Goal: Task Accomplishment & Management: Manage account settings

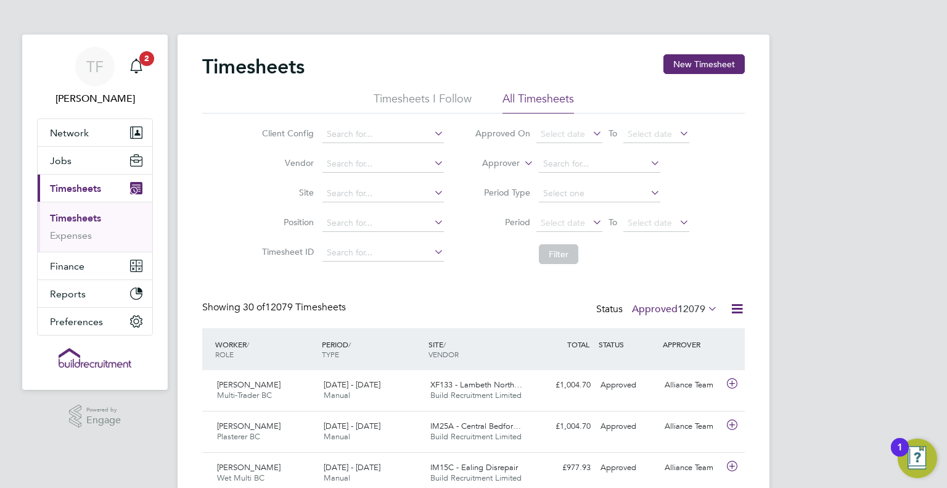
click at [663, 311] on label "Approved 12079" at bounding box center [675, 309] width 86 height 12
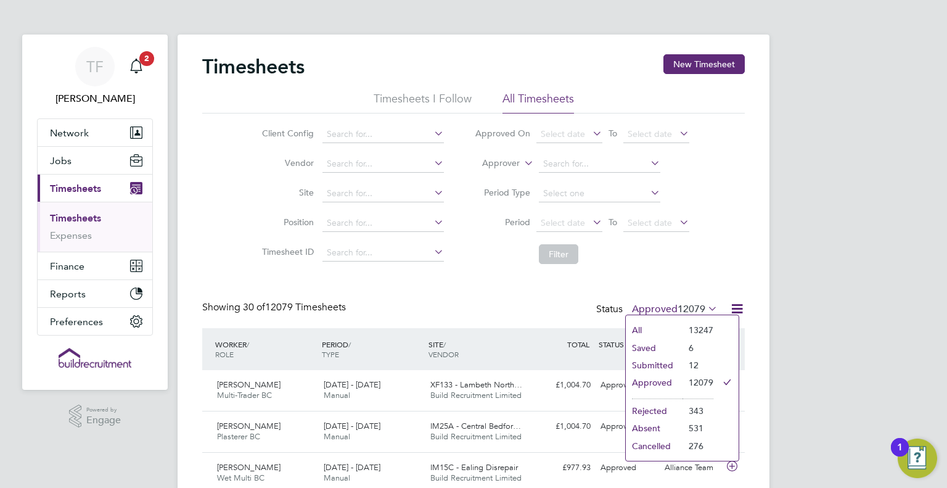
click at [656, 365] on li "Submitted" at bounding box center [654, 364] width 57 height 17
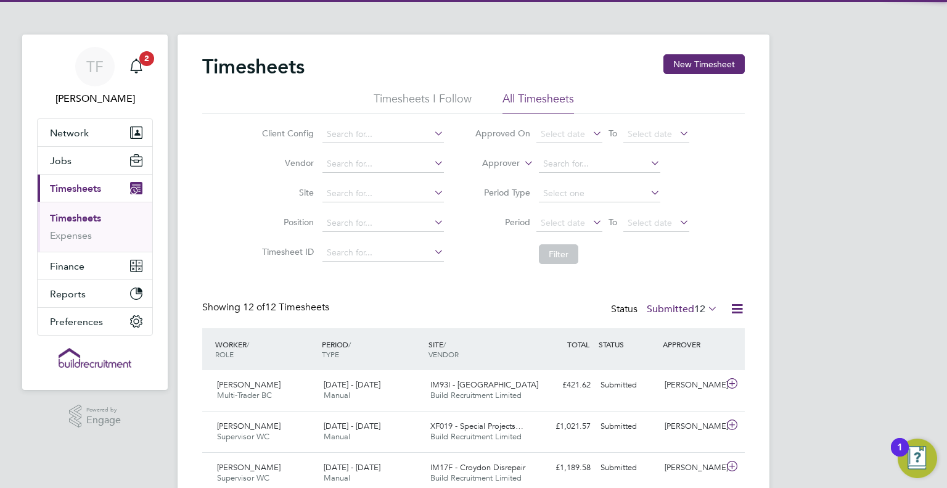
click at [488, 293] on div "Timesheets New Timesheet Timesheets I Follow All Timesheets Client Config Vendo…" at bounding box center [473, 464] width 542 height 820
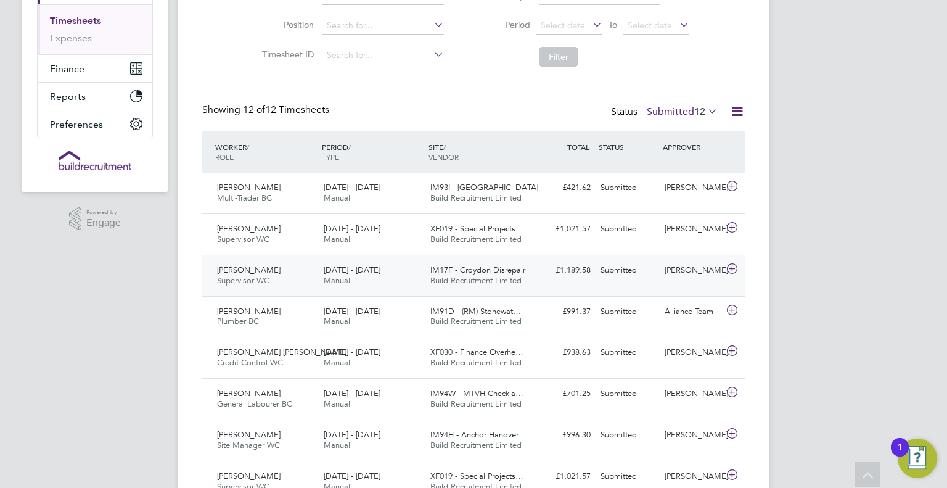
click at [561, 287] on div "[PERSON_NAME] Supervisor WC [DATE] - [DATE] [DATE] - [DATE] Manual IM17F - Croy…" at bounding box center [473, 275] width 542 height 41
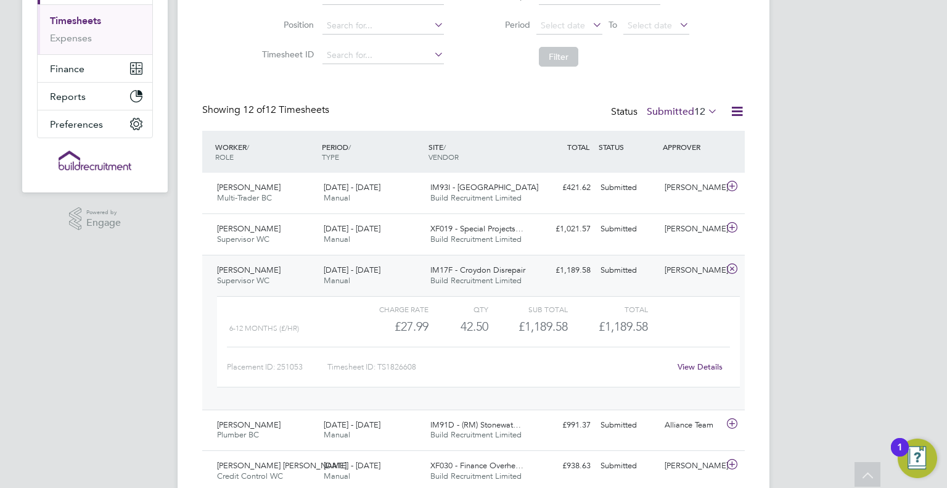
click at [711, 365] on link "View Details" at bounding box center [699, 366] width 45 height 10
click at [493, 92] on div "Timesheets New Timesheet Timesheets I Follow All Timesheets Client Config Vendo…" at bounding box center [473, 323] width 542 height 933
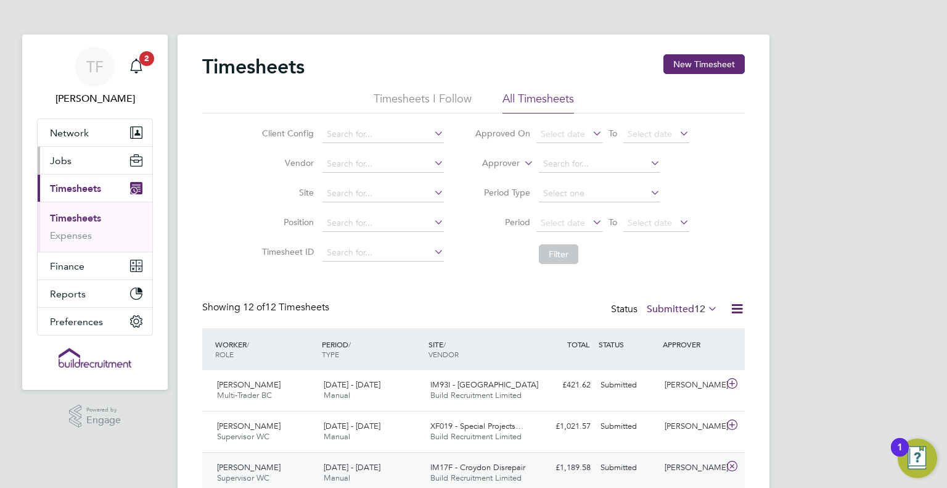
click at [60, 163] on span "Jobs" at bounding box center [61, 161] width 22 height 12
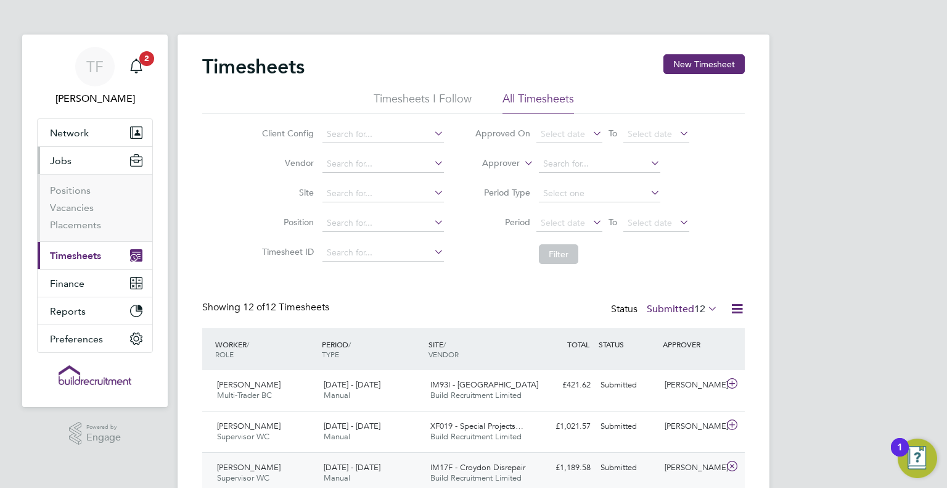
click at [49, 215] on ul "Positions Vacancies Placements" at bounding box center [95, 207] width 115 height 67
click at [71, 203] on link "Vacancies" at bounding box center [72, 208] width 44 height 12
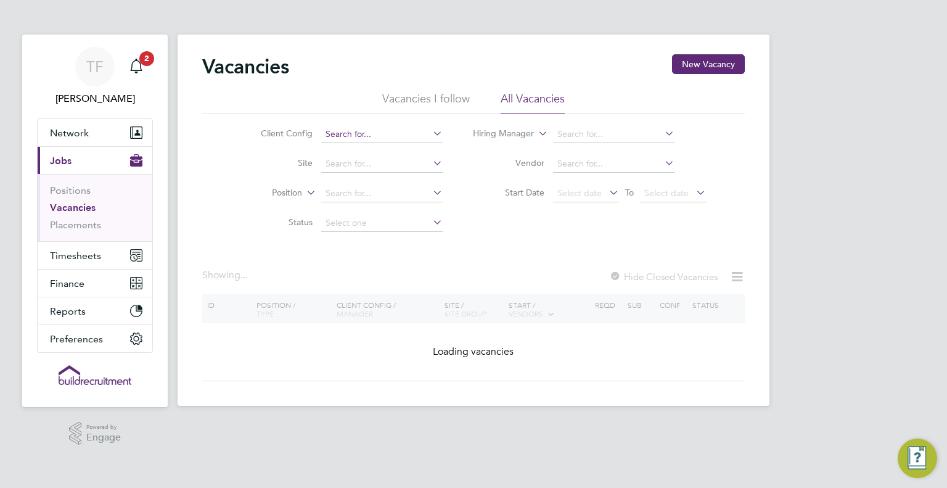
click at [362, 132] on input at bounding box center [381, 134] width 121 height 17
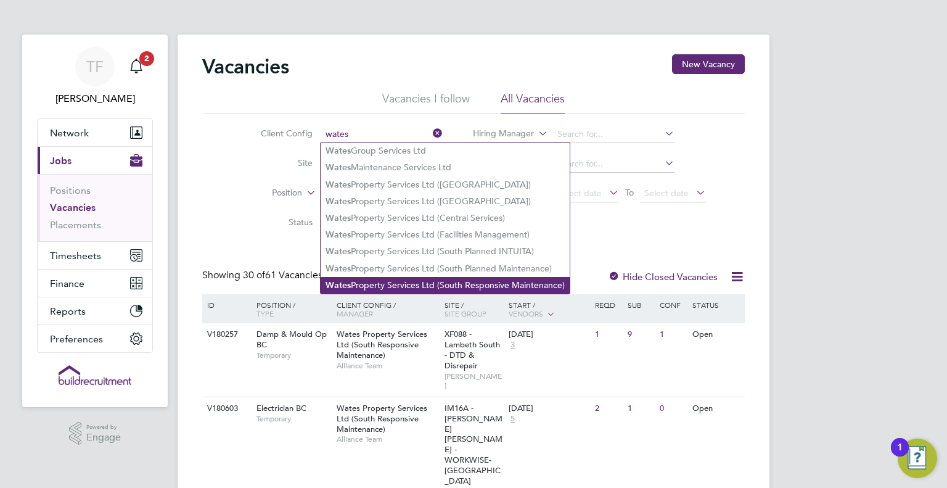
click at [434, 285] on li "Wates Property Services Ltd (South Responsive Maintenance)" at bounding box center [445, 285] width 249 height 17
type input "Wates Property Services Ltd (South Responsive Maintenance)"
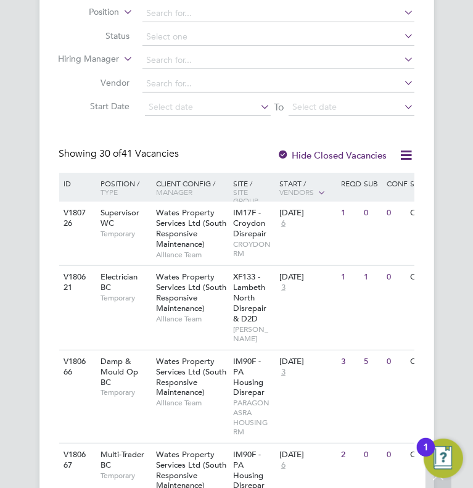
scroll to position [222, 0]
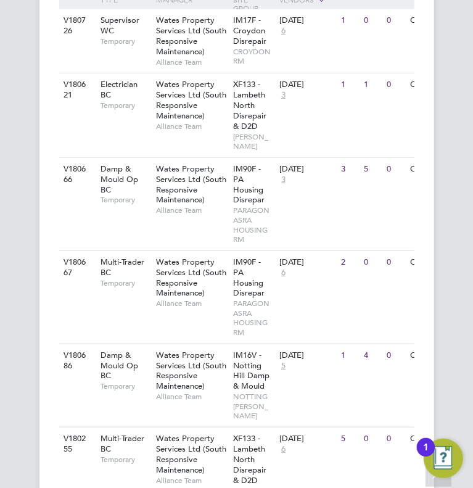
scroll to position [468, 0]
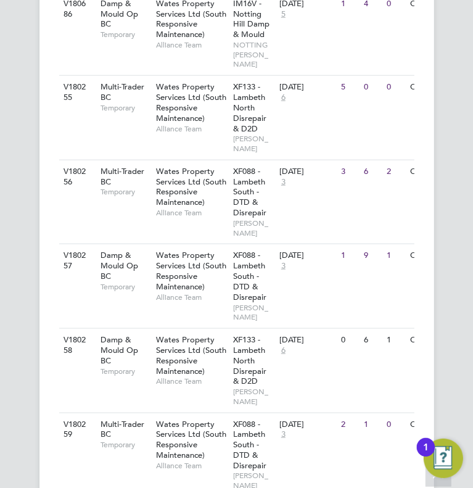
scroll to position [715, 0]
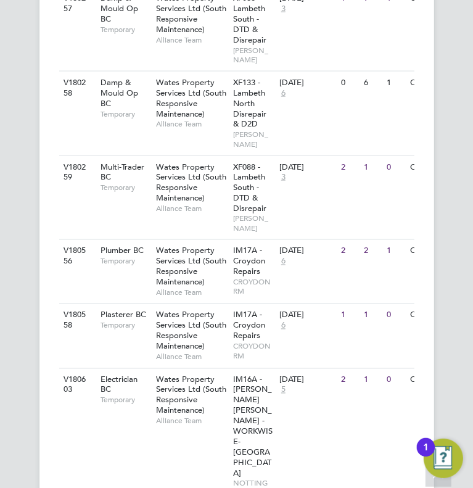
scroll to position [1011, 0]
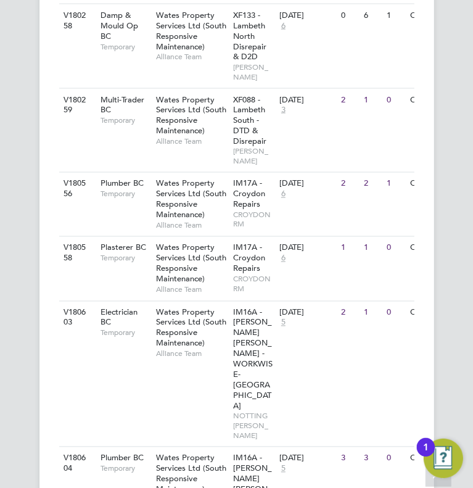
scroll to position [1060, 0]
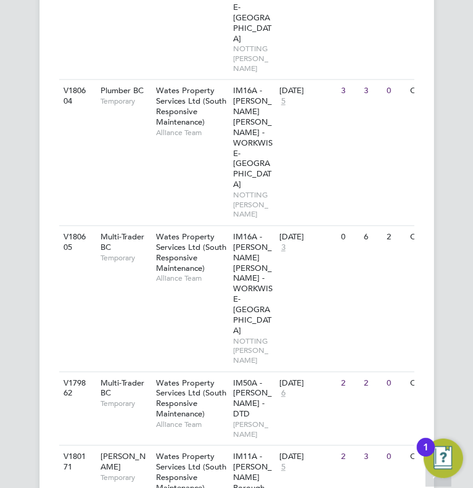
scroll to position [1405, 0]
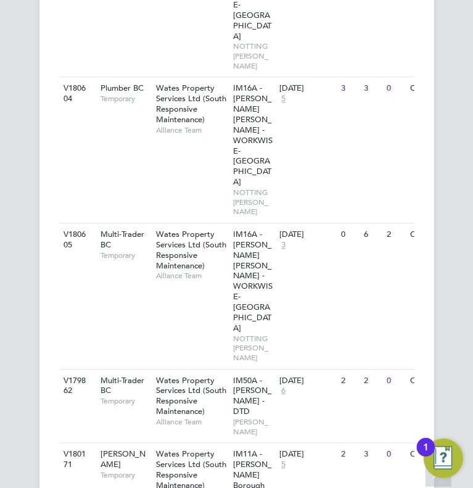
click at [10, 370] on div "Vacancies New Vacancy Vacancies I follow All Vacancies Client Config Wates Prop…" at bounding box center [236, 254] width 473 height 3240
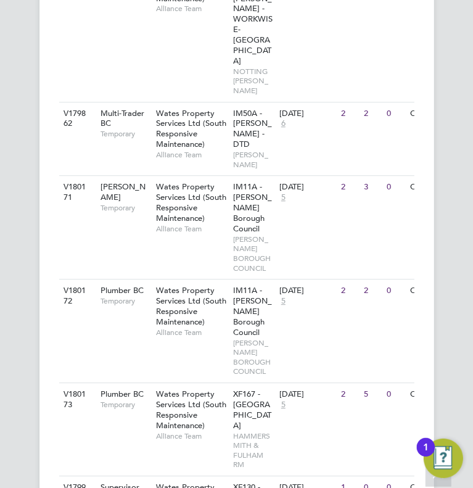
scroll to position [1750, 0]
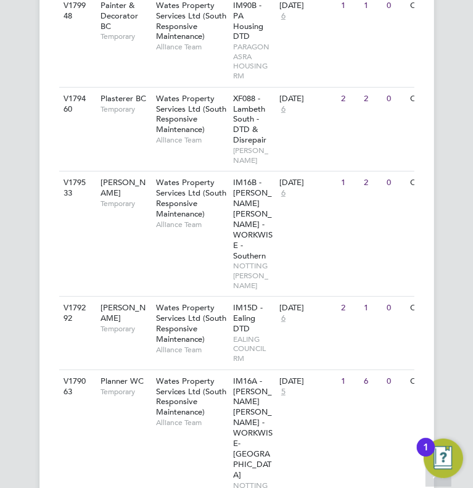
scroll to position [2465, 0]
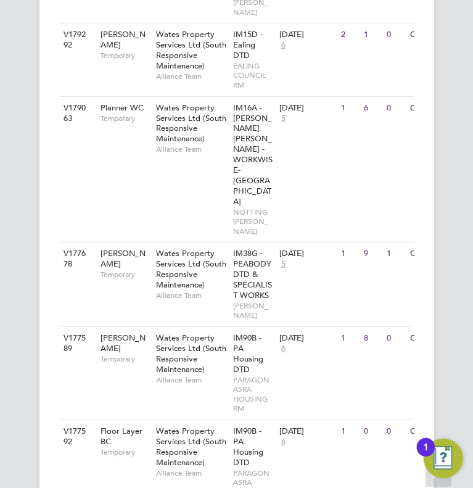
scroll to position [2855, 0]
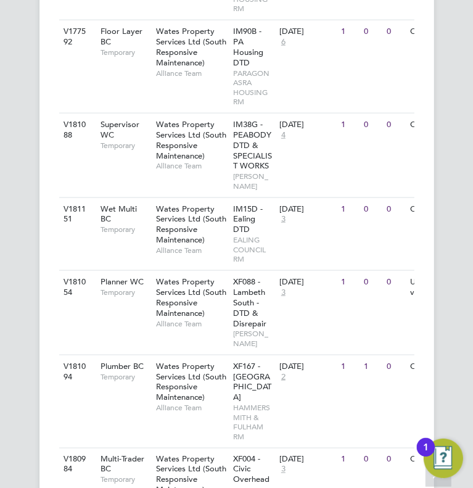
scroll to position [3151, 0]
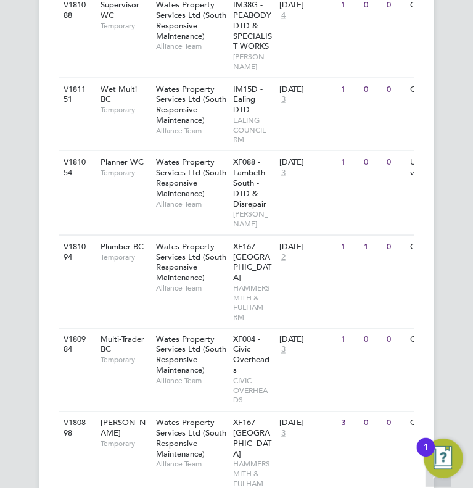
scroll to position [3249, 0]
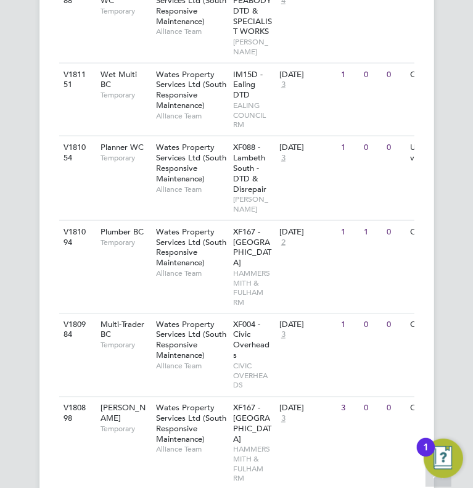
scroll to position [3264, 0]
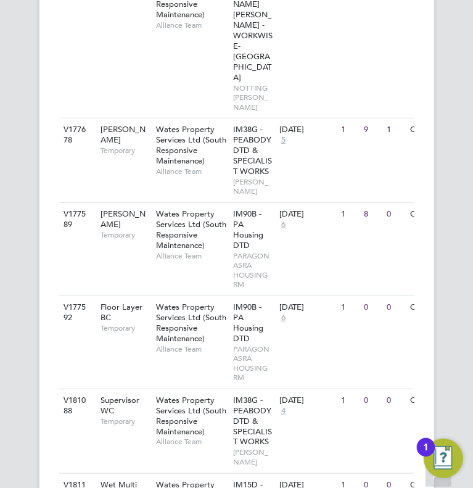
scroll to position [2796, 0]
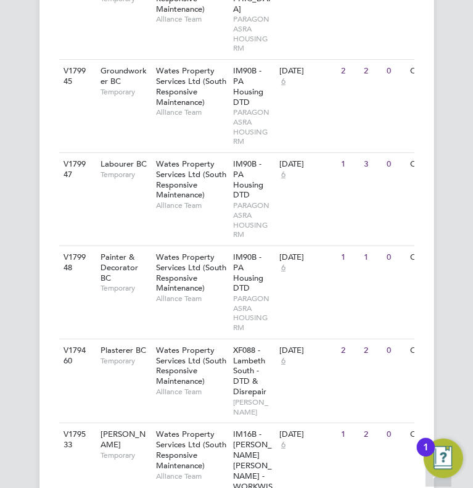
scroll to position [2179, 0]
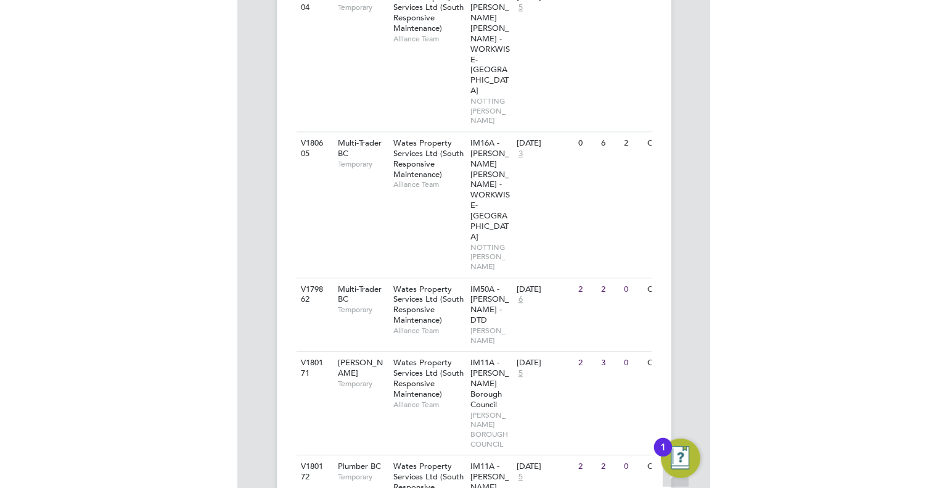
scroll to position [1489, 0]
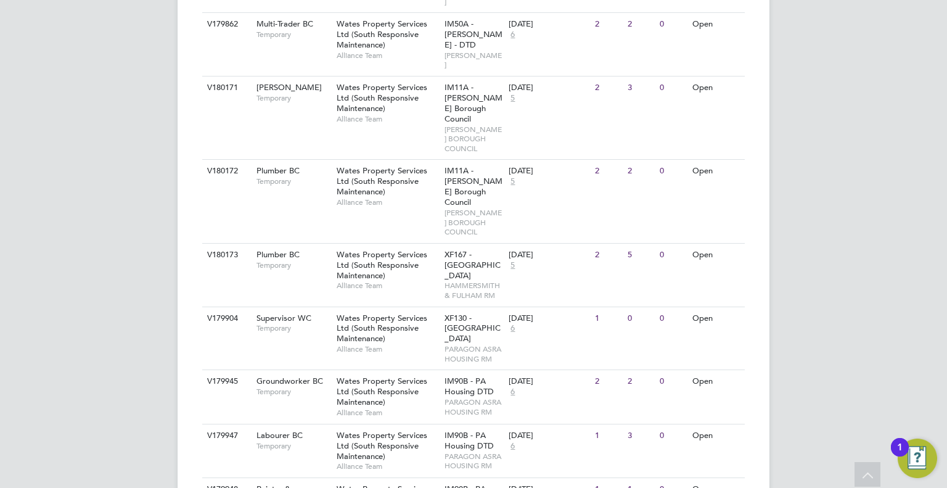
click at [849, 325] on div "Current page: Vacancies New Vacancy Vacancies I follow All Vacancies Client Con…" at bounding box center [473, 172] width 947 height 3323
click at [823, 221] on div "TF [PERSON_NAME] Notifications 2 Applications: Network Team Members Businesses …" at bounding box center [473, 172] width 947 height 3323
click at [831, 234] on div "TF [PERSON_NAME] Notifications 2 Applications: Network Team Members Businesses …" at bounding box center [473, 172] width 947 height 3323
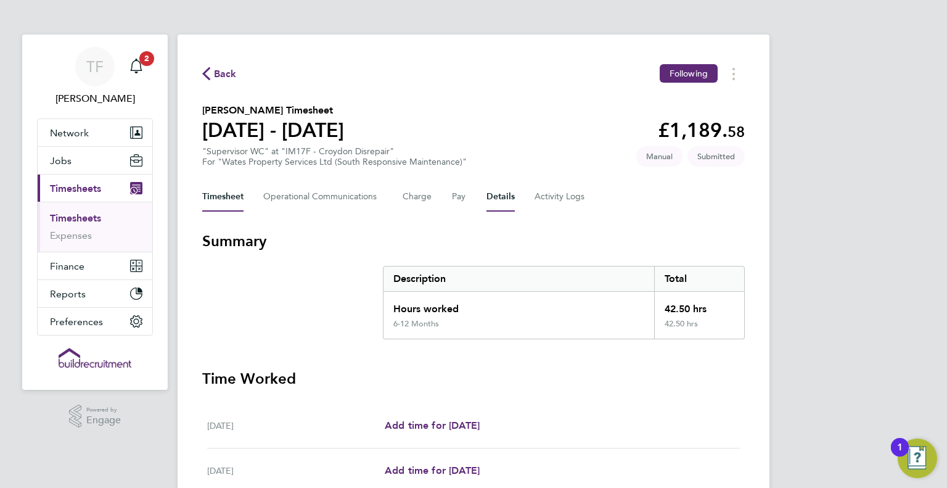
click at [503, 198] on button "Details" at bounding box center [500, 197] width 28 height 30
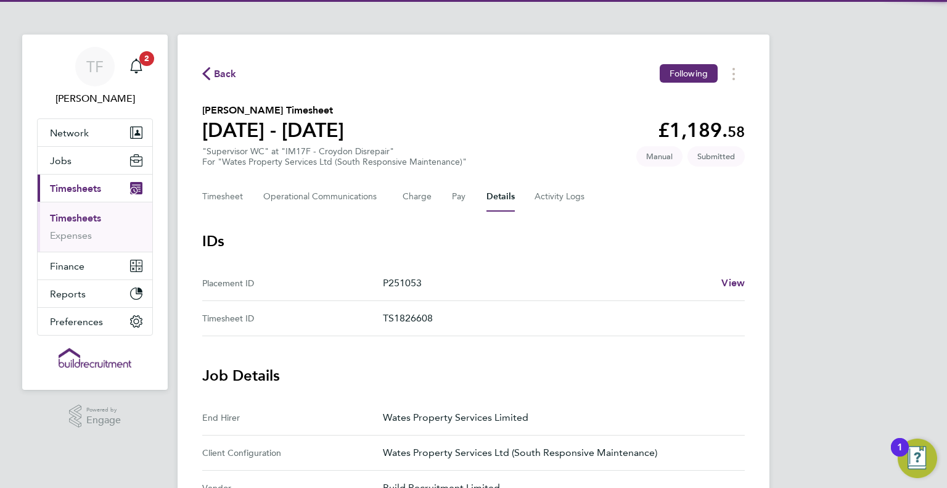
click at [531, 279] on p "P251053" at bounding box center [547, 283] width 329 height 15
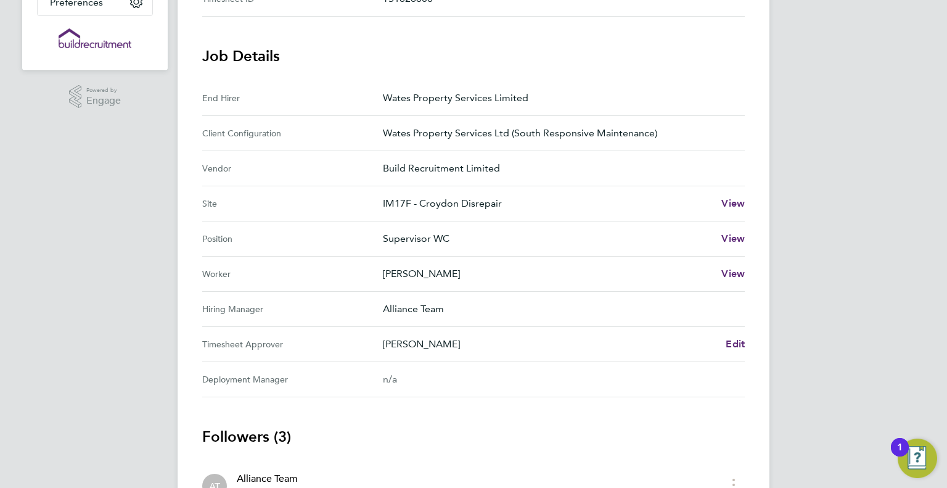
scroll to position [321, 0]
click at [732, 342] on span "Edit" at bounding box center [734, 343] width 19 height 12
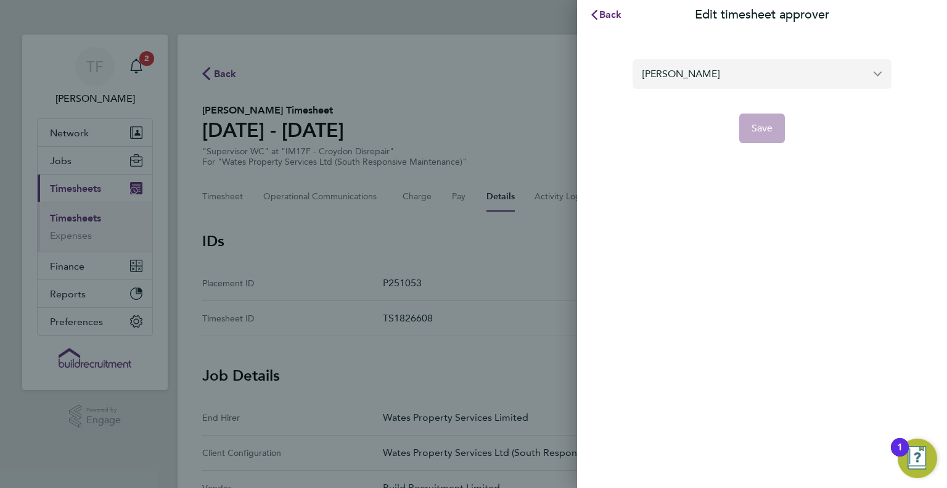
click at [716, 83] on input "James Hunter" at bounding box center [761, 73] width 259 height 29
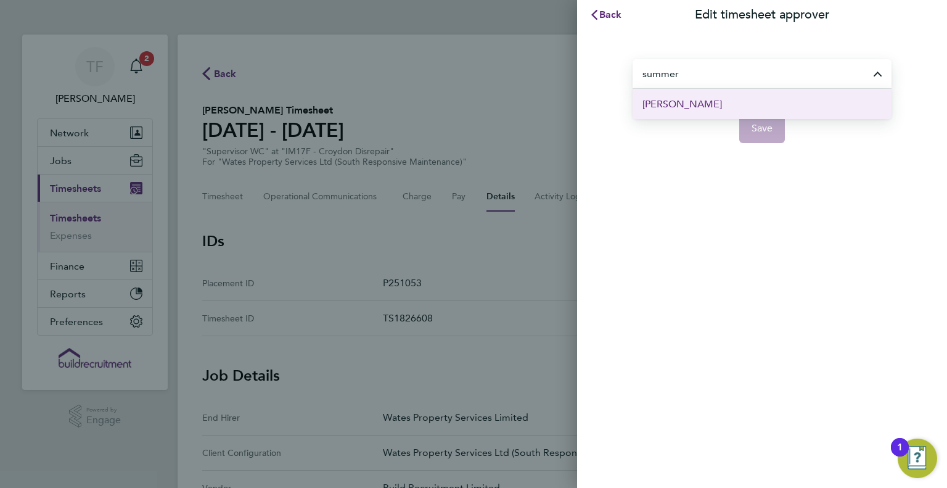
click at [698, 105] on span "Summer Sampson" at bounding box center [682, 104] width 80 height 15
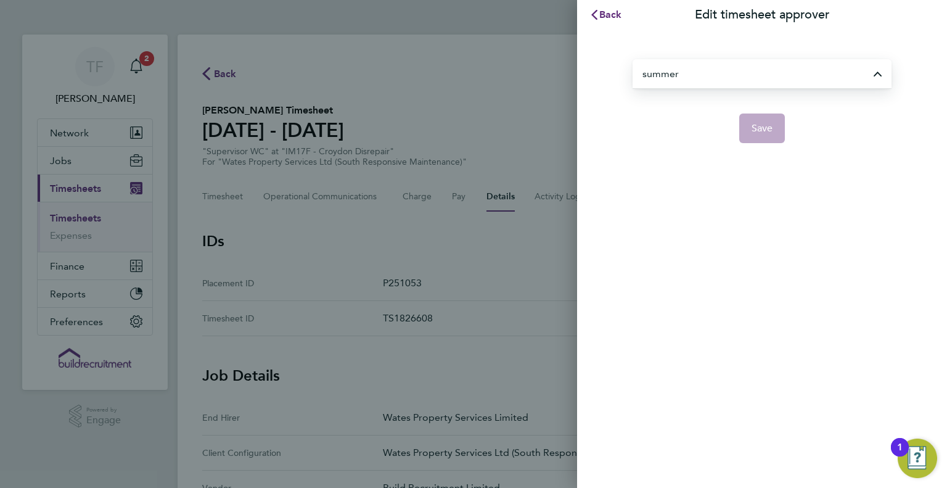
type input "Summer Sampson"
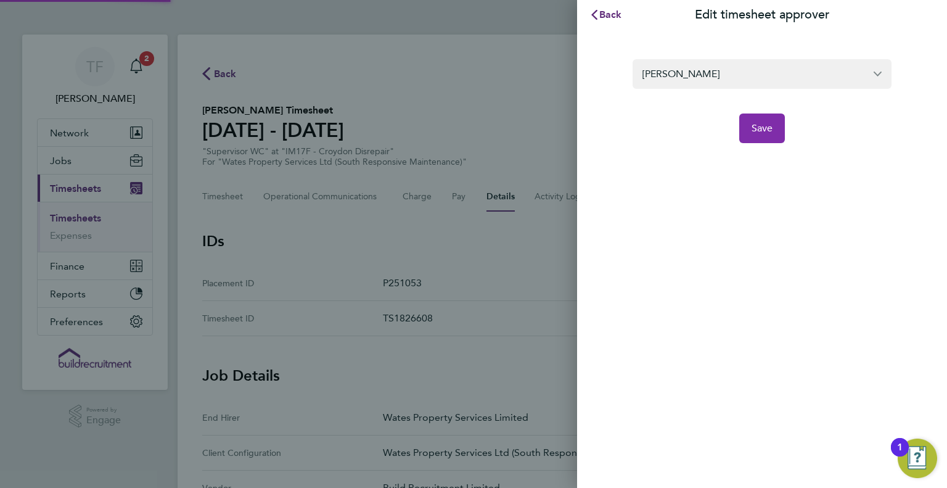
click at [777, 130] on button "Save" at bounding box center [762, 128] width 46 height 30
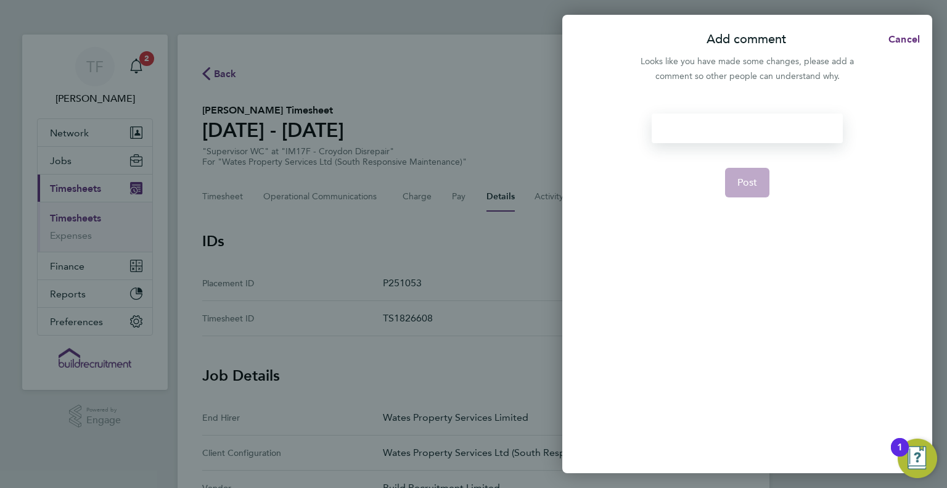
click at [720, 129] on div at bounding box center [746, 128] width 190 height 30
click at [761, 182] on button "Post" at bounding box center [747, 183] width 45 height 30
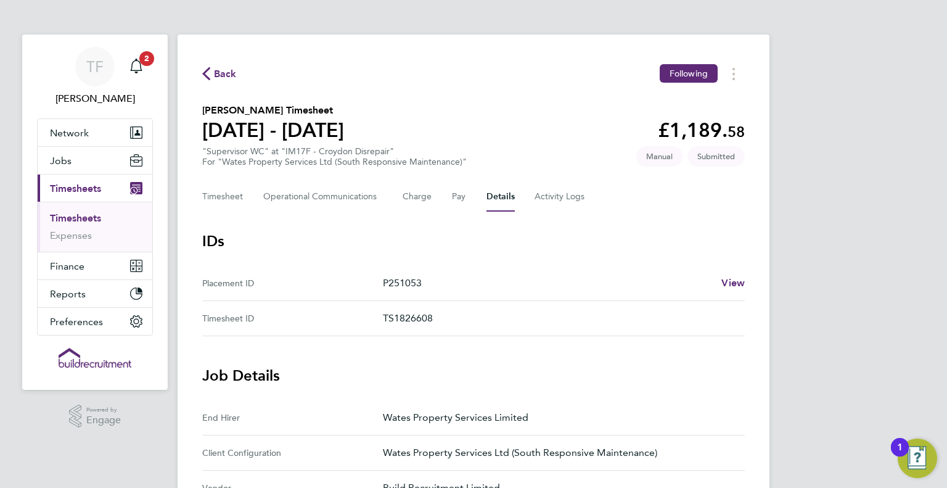
click at [217, 79] on span "Back" at bounding box center [225, 74] width 23 height 15
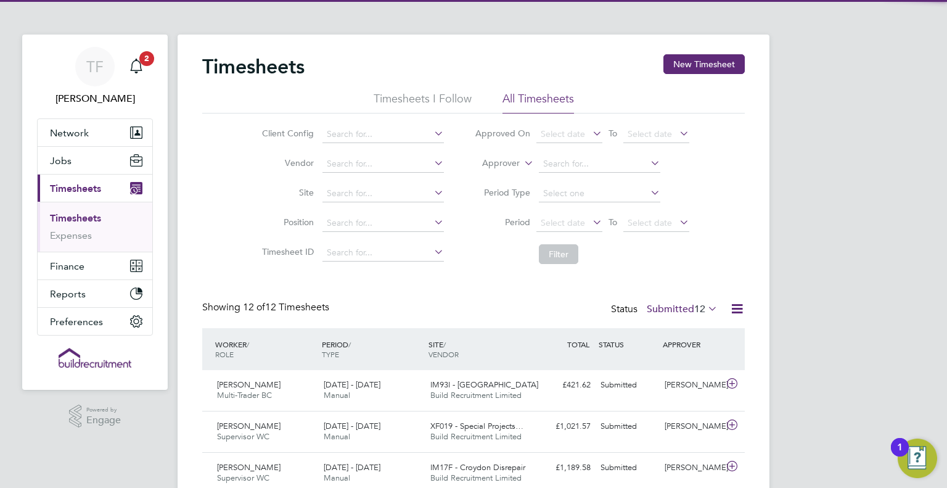
click at [495, 285] on div "Timesheets New Timesheet Timesheets I Follow All Timesheets Client Config Vendo…" at bounding box center [473, 464] width 542 height 820
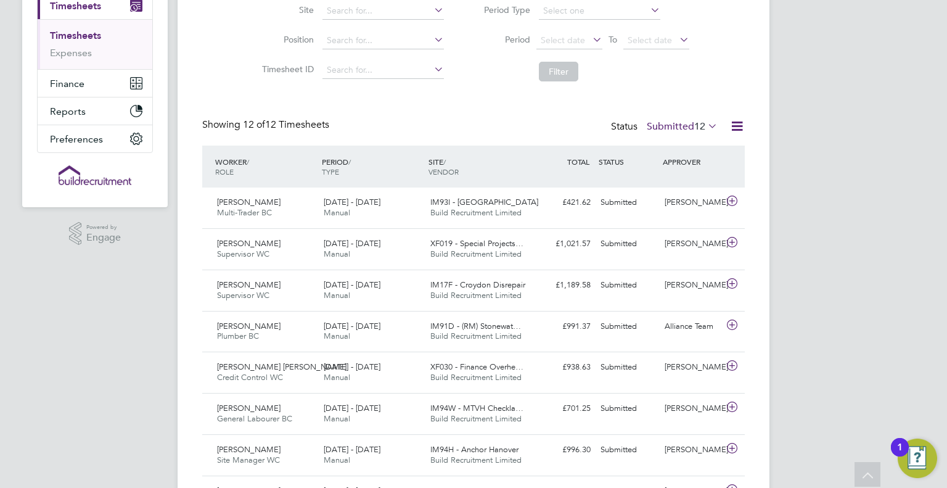
click at [687, 123] on label "Submitted 12" at bounding box center [682, 126] width 71 height 12
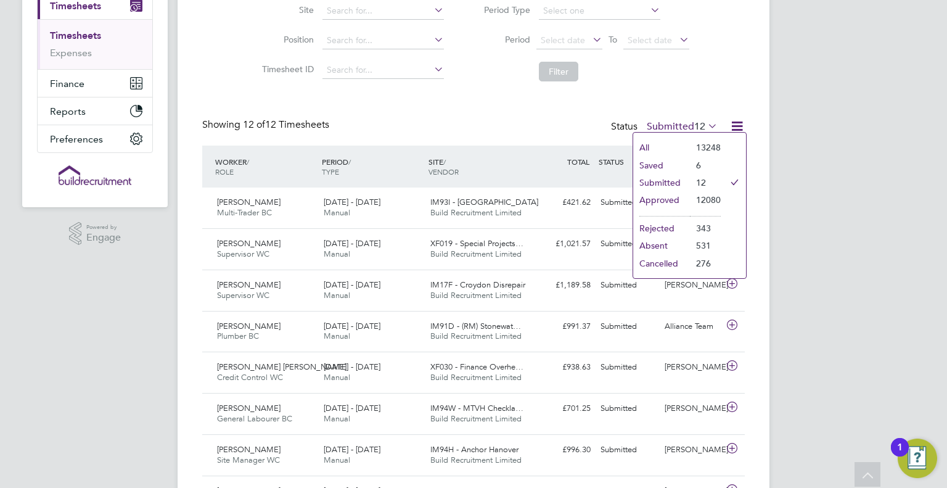
click at [655, 202] on li "Approved" at bounding box center [661, 199] width 57 height 17
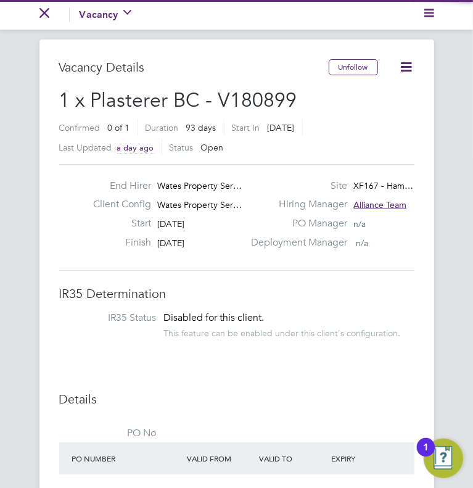
click at [153, 333] on li "IR35 Status Disabled for this client. This feature can be enabled under this cl…" at bounding box center [236, 326] width 355 height 30
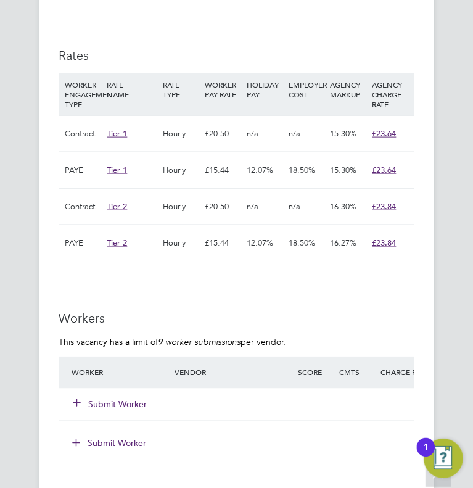
scroll to position [814, 0]
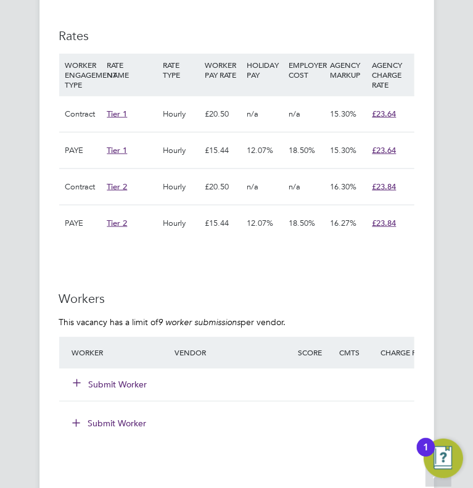
scroll to position [838, 0]
